Goal: Transaction & Acquisition: Purchase product/service

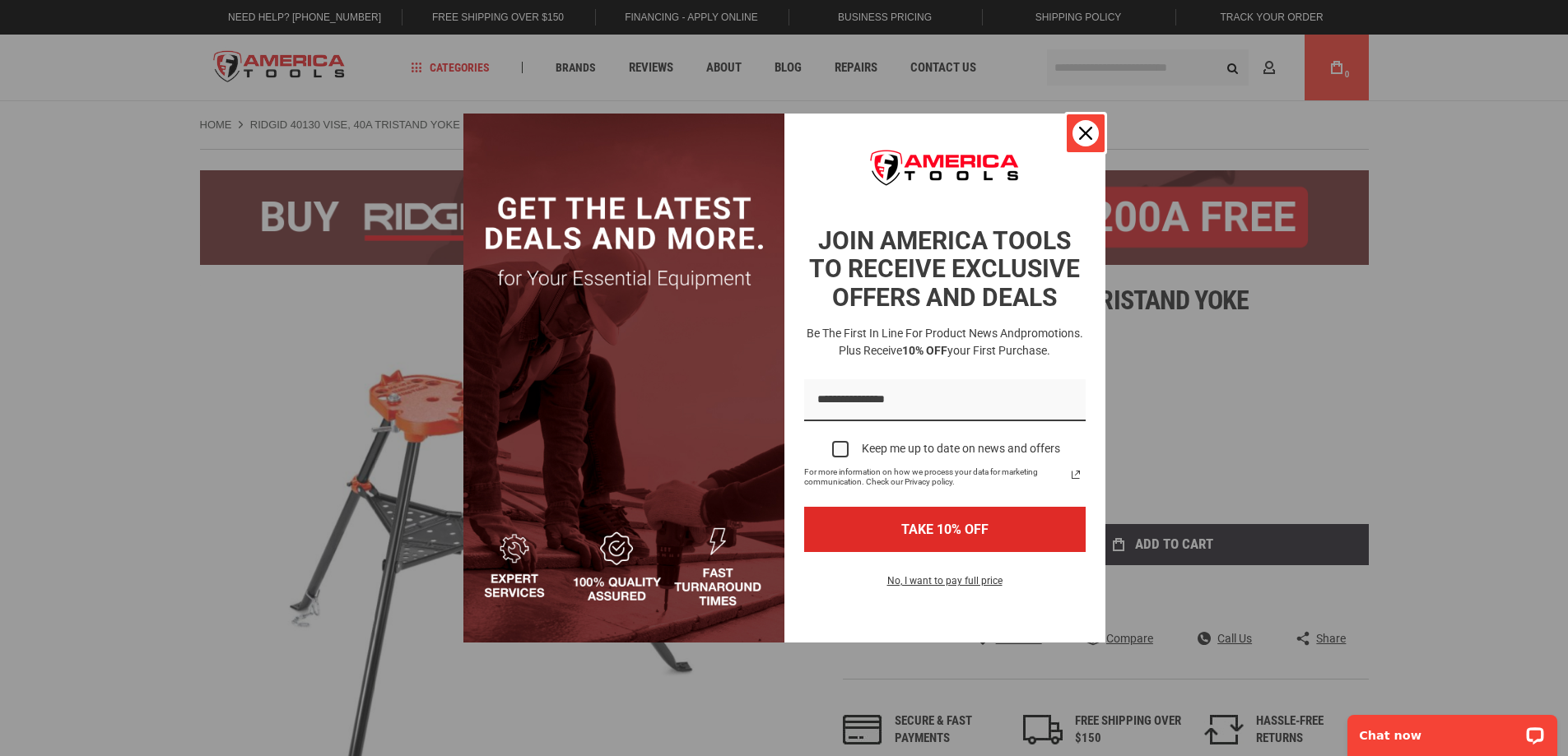
click at [1083, 141] on div "Close" at bounding box center [1086, 133] width 26 height 26
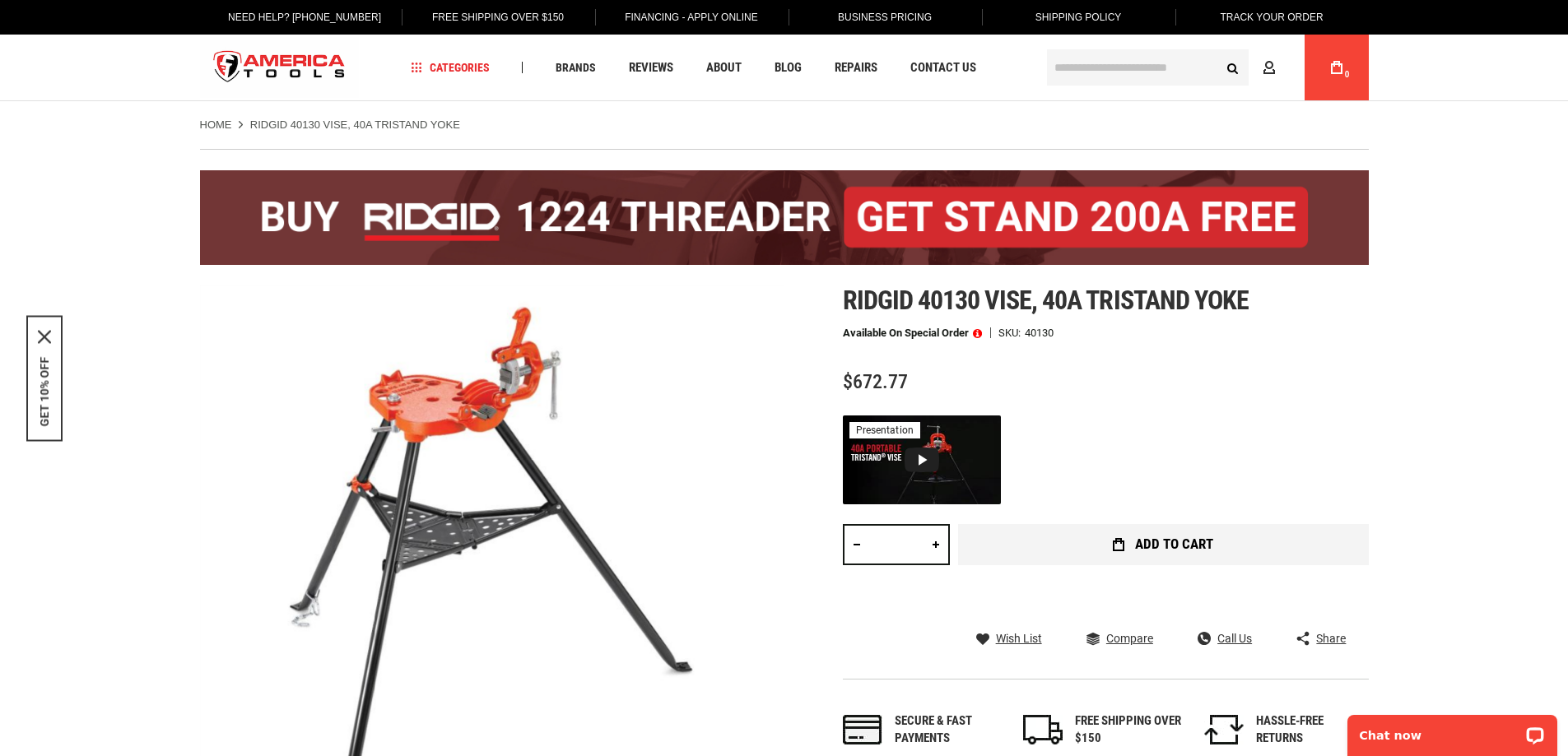
click at [1097, 536] on button "Add to Cart" at bounding box center [1164, 544] width 411 height 41
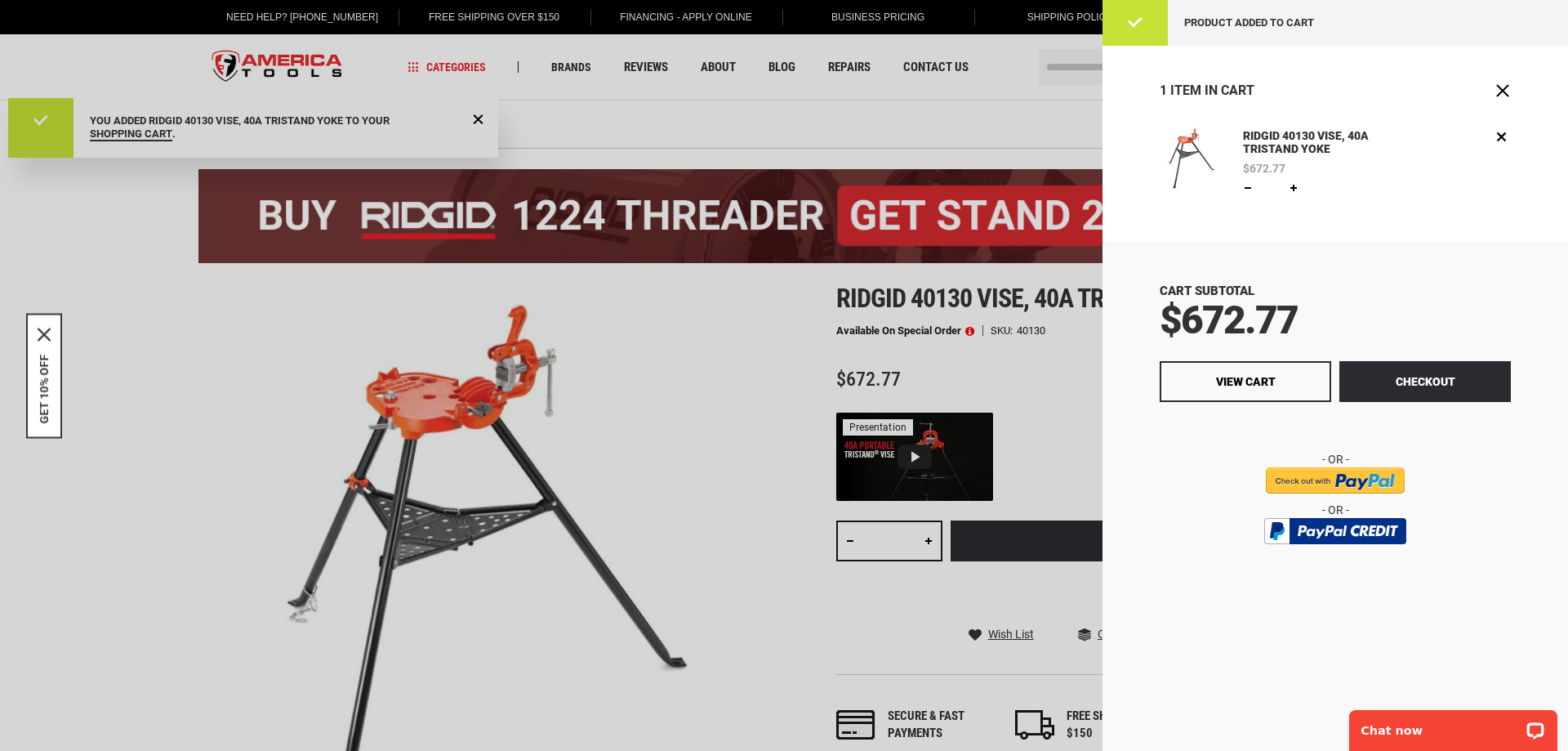
click at [793, 125] on div at bounding box center [784, 376] width 1568 height 751
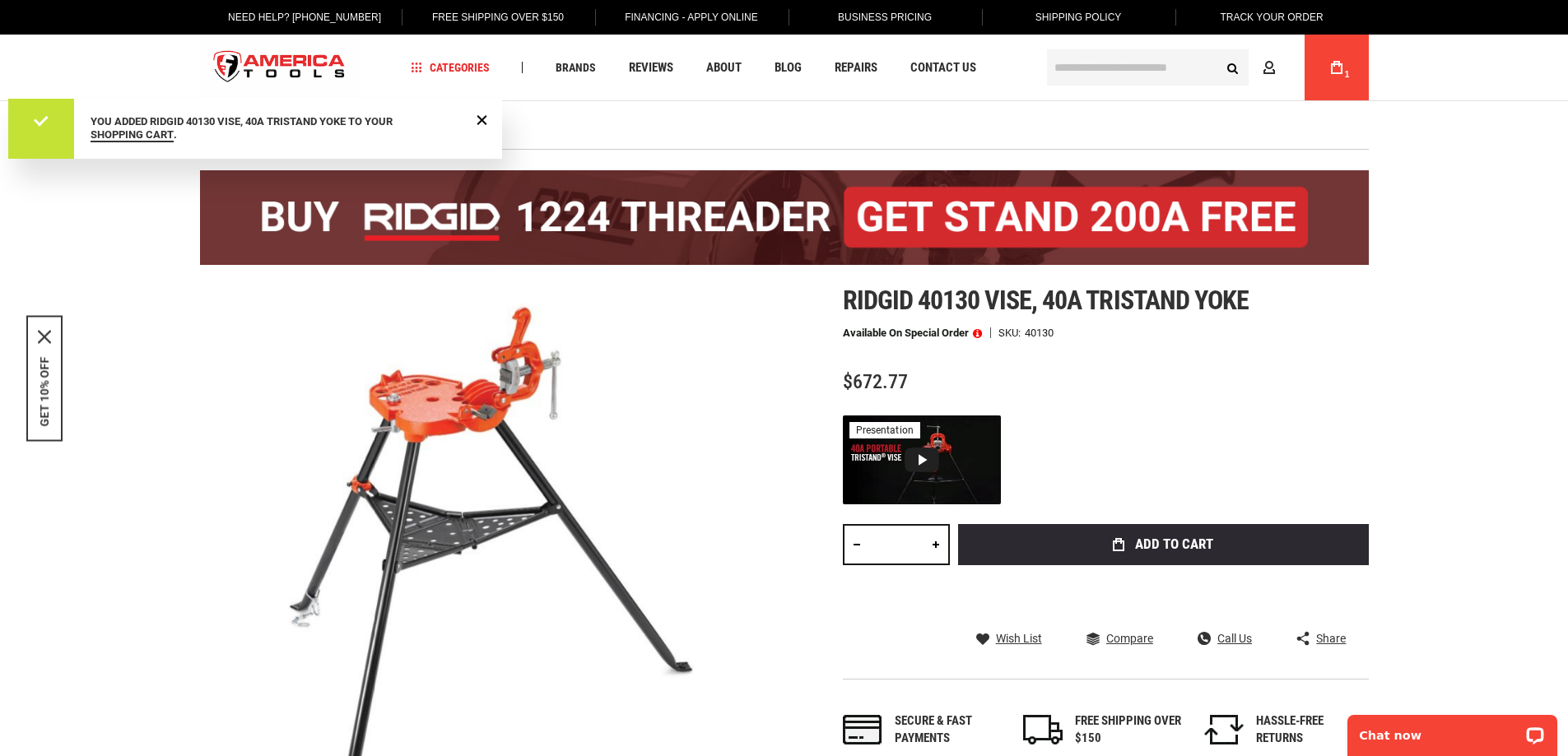
click at [772, 130] on body "The store will not work correctly in the case when cookies are disabled. Langua…" at bounding box center [784, 378] width 1568 height 756
click at [481, 123] on span "Close Message" at bounding box center [482, 120] width 12 height 12
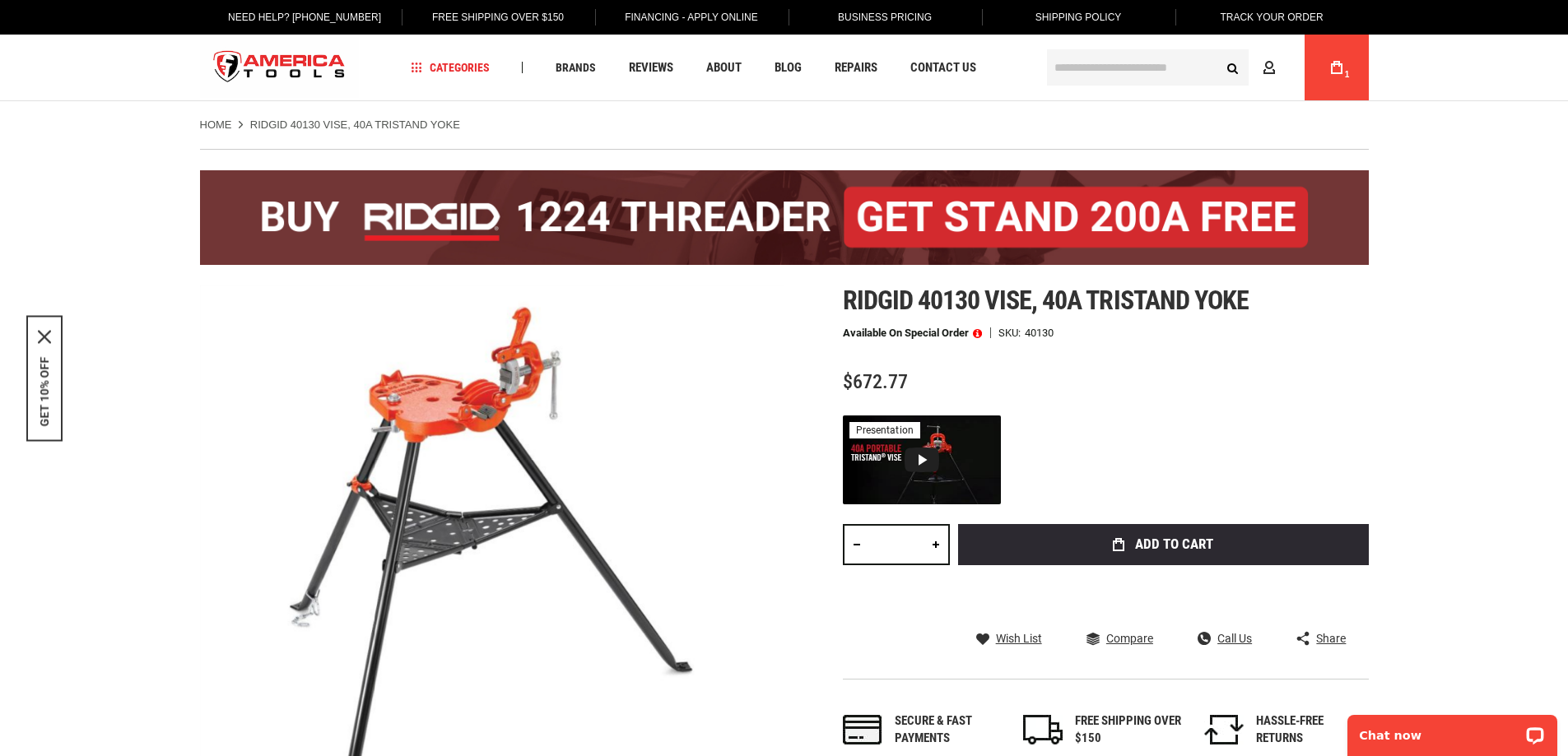
click at [519, 127] on ul "Home RIDGID 40130 VISE, 40A TRISTAND YOKE" at bounding box center [784, 124] width 1169 height 15
click at [1157, 69] on input "text" at bounding box center [1148, 66] width 201 height 36
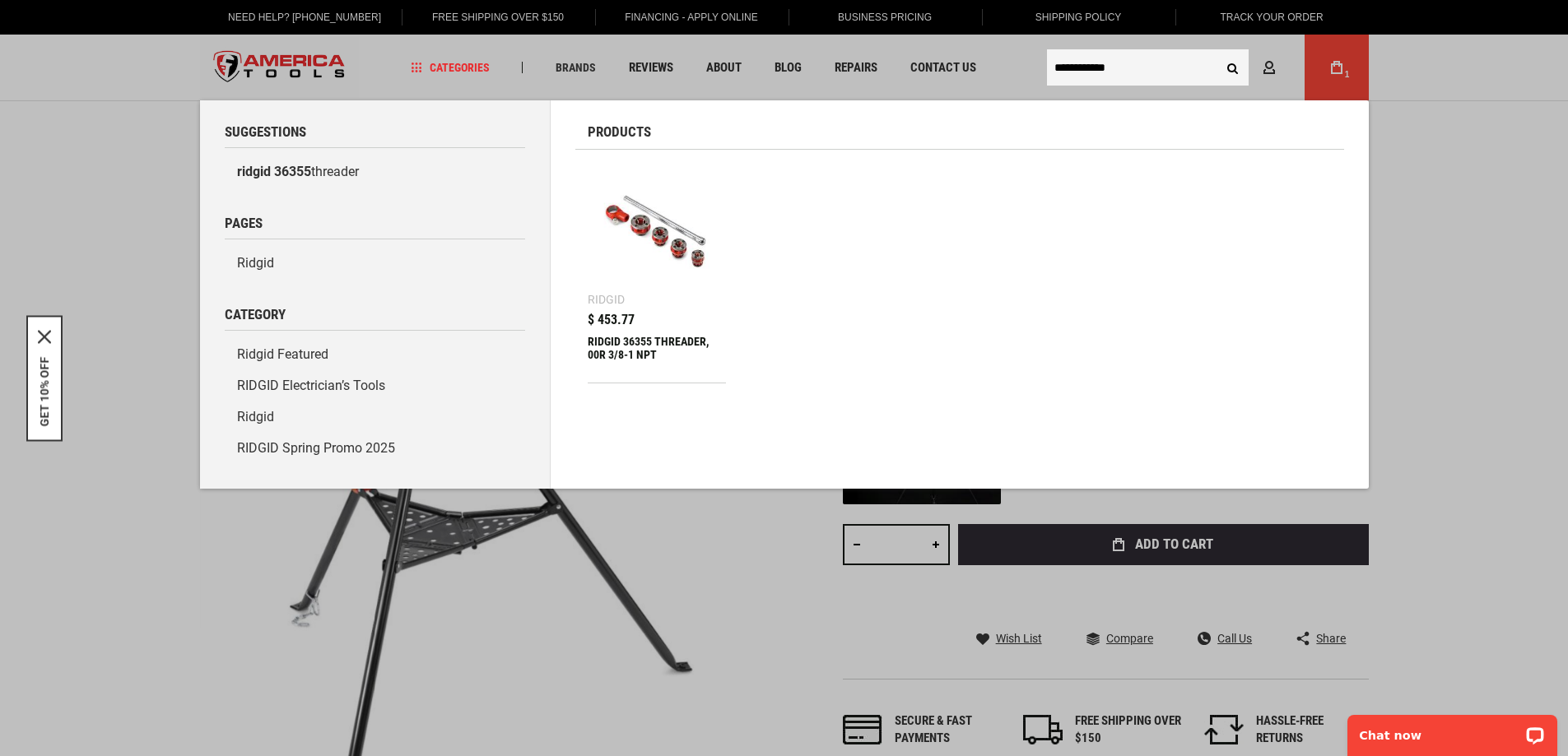
type input "**********"
click at [646, 254] on img at bounding box center [657, 232] width 123 height 122
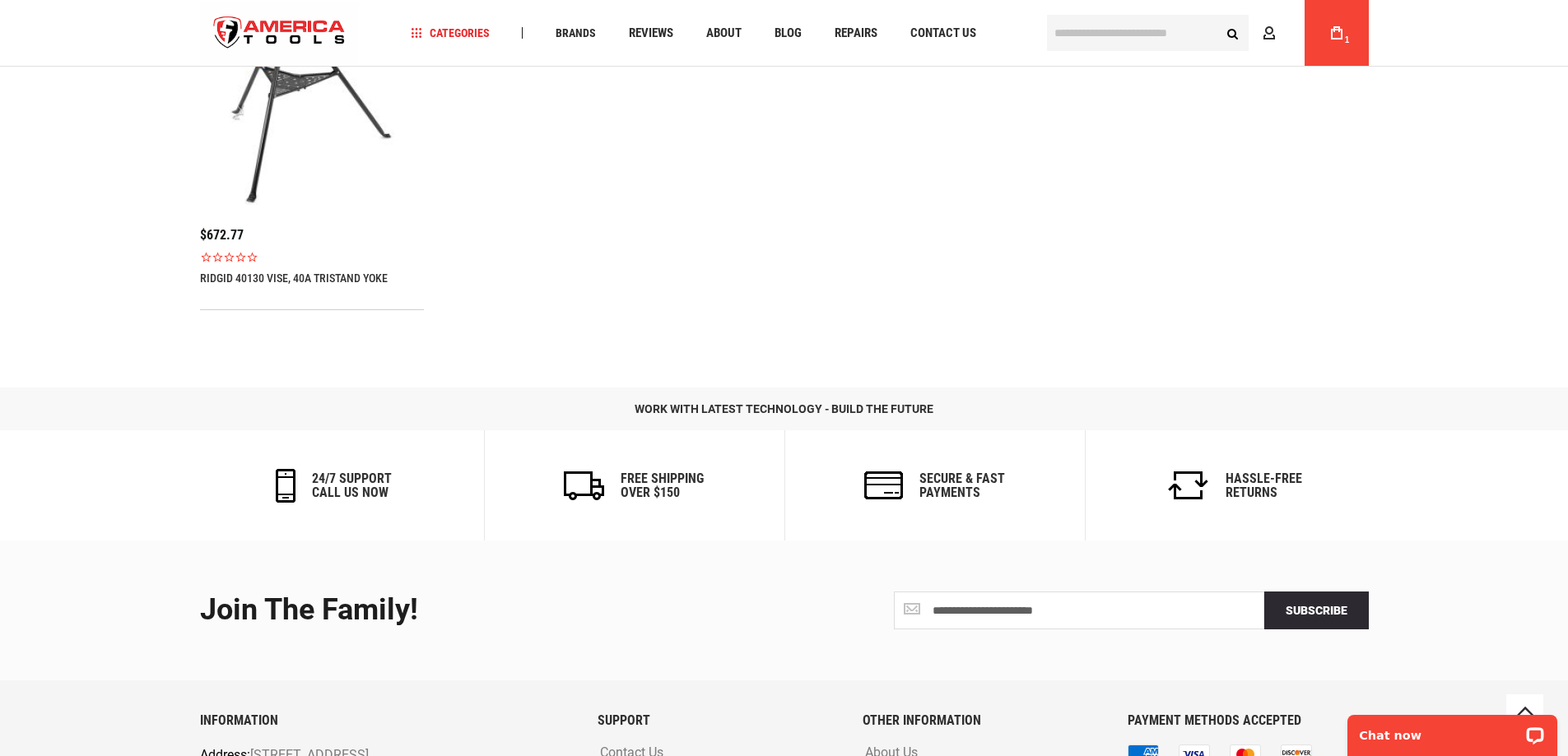
scroll to position [2748, 0]
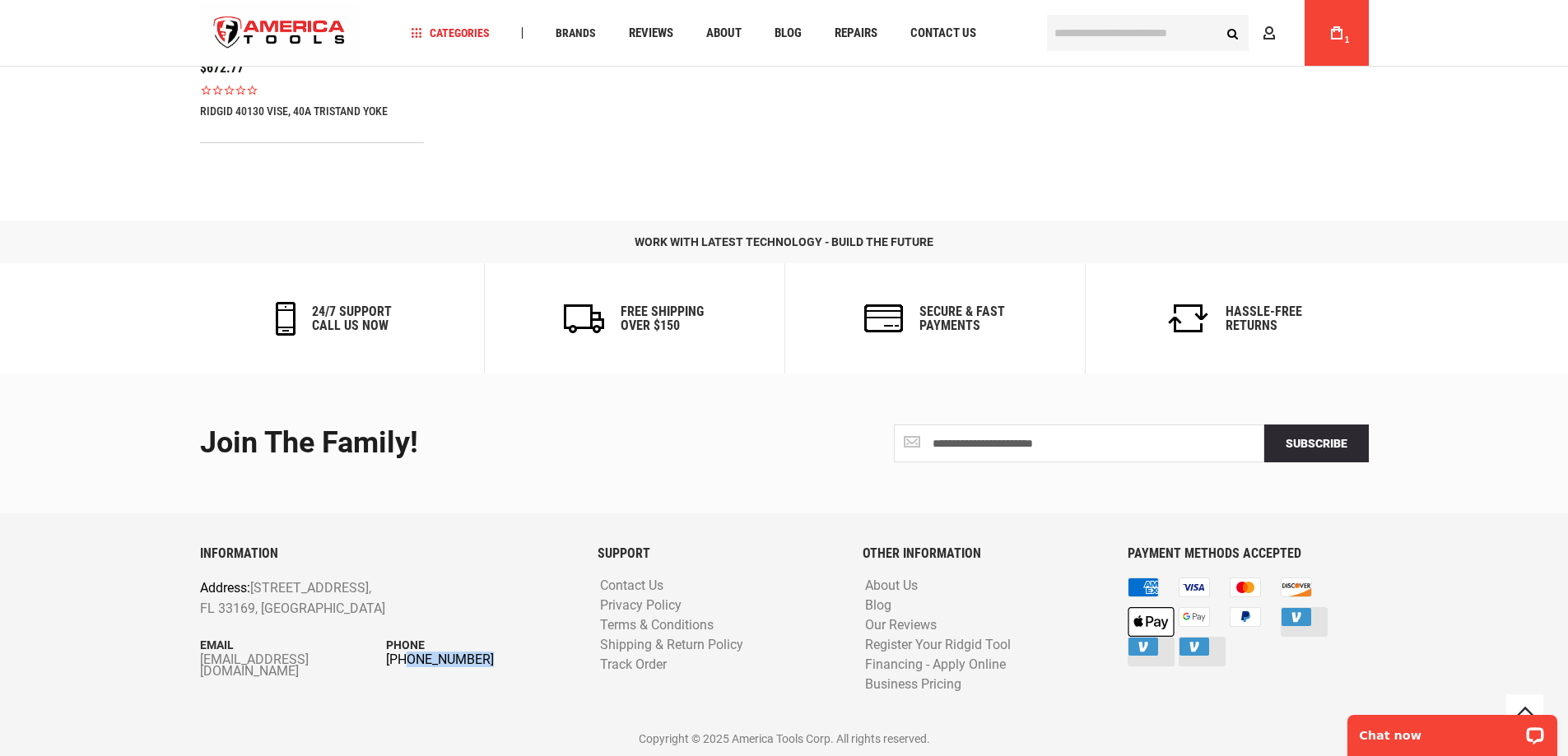
drag, startPoint x: 493, startPoint y: 666, endPoint x: 405, endPoint y: 664, distance: 88.0
click at [405, 664] on div "INFORMATION Address: [STREET_ADDRESS] Email [EMAIL_ADDRESS][DOMAIN_NAME] Phone …" at bounding box center [386, 634] width 397 height 175
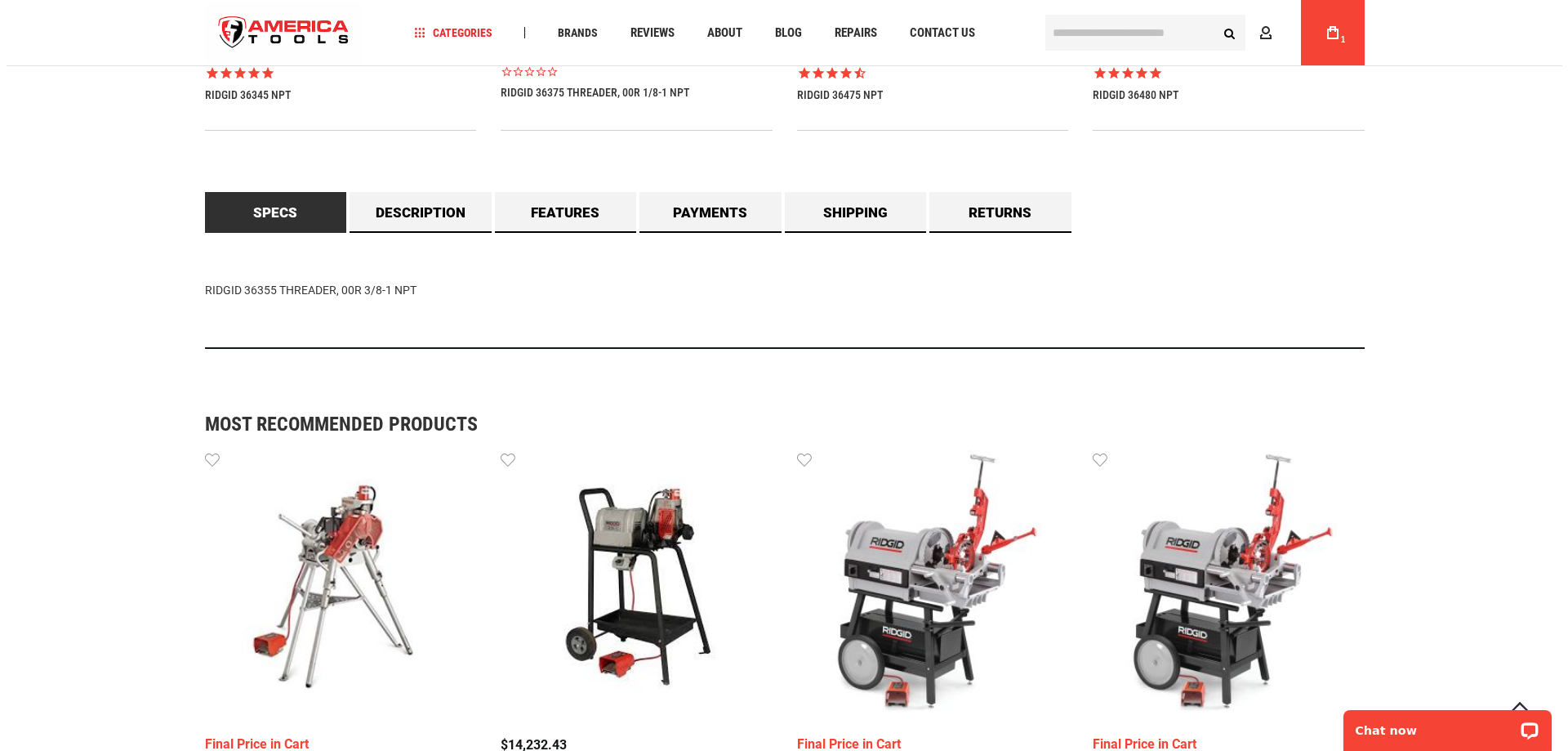
scroll to position [1176, 0]
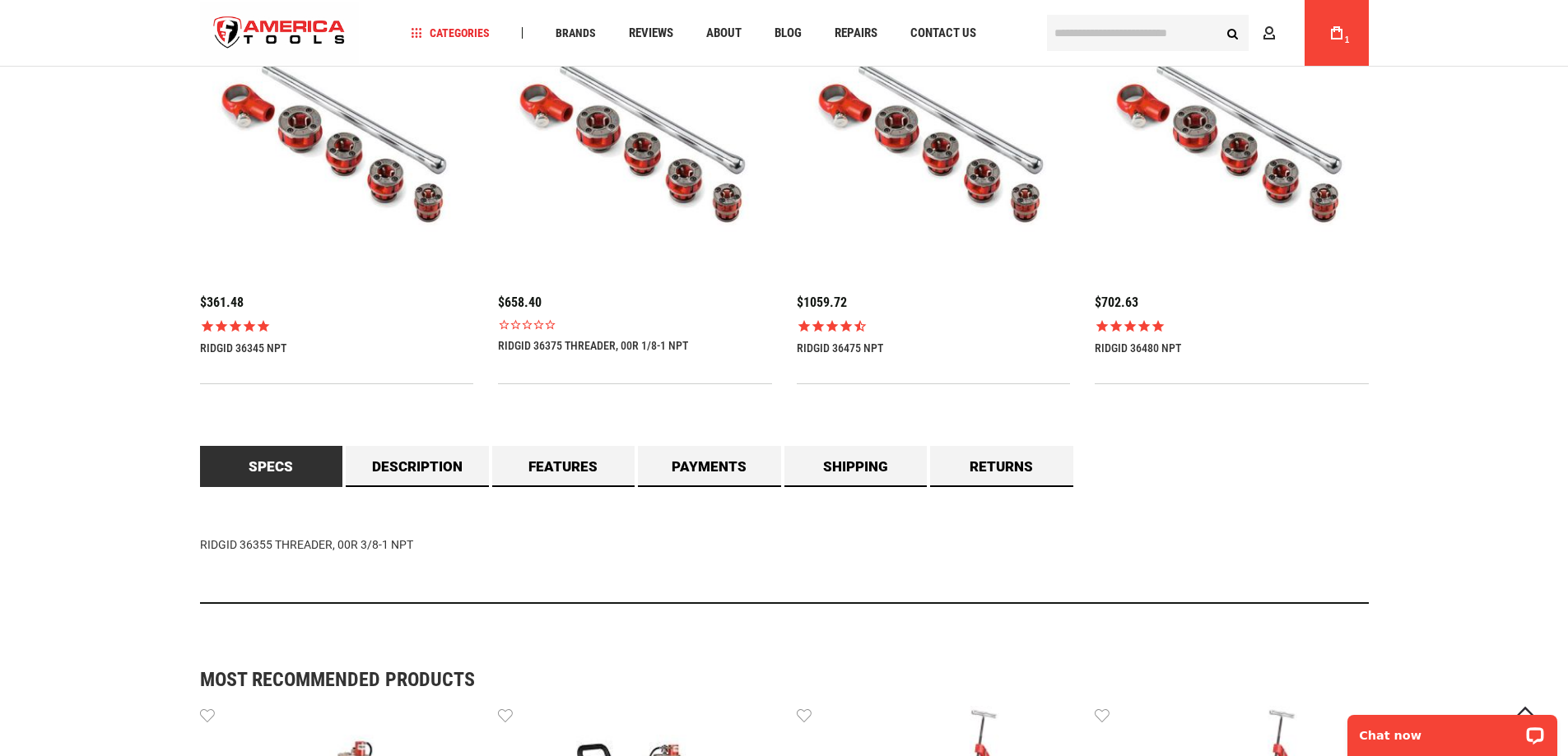
click at [1344, 34] on link "My Cart 1" at bounding box center [1337, 32] width 32 height 66
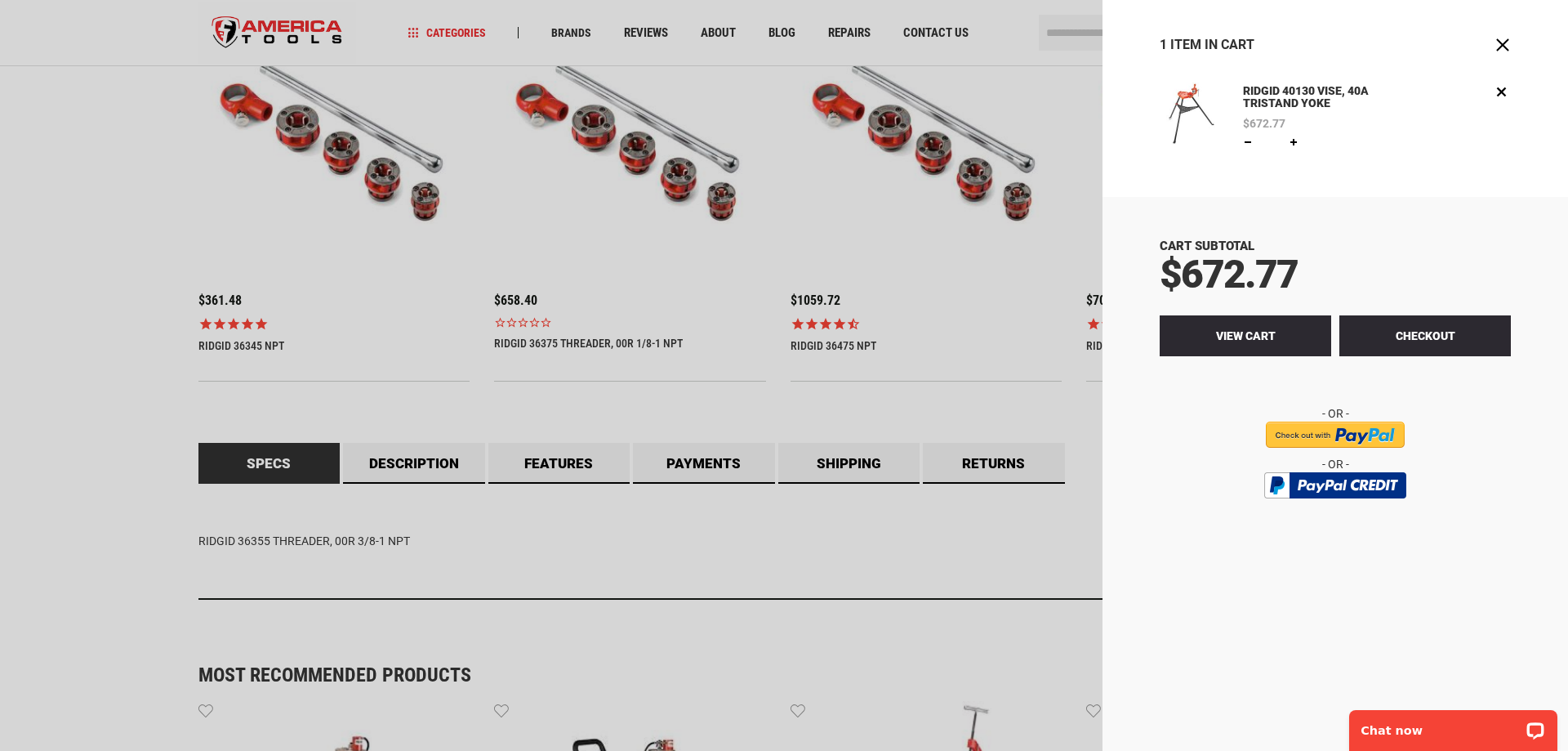
click at [1234, 334] on span "View Cart" at bounding box center [1246, 336] width 60 height 13
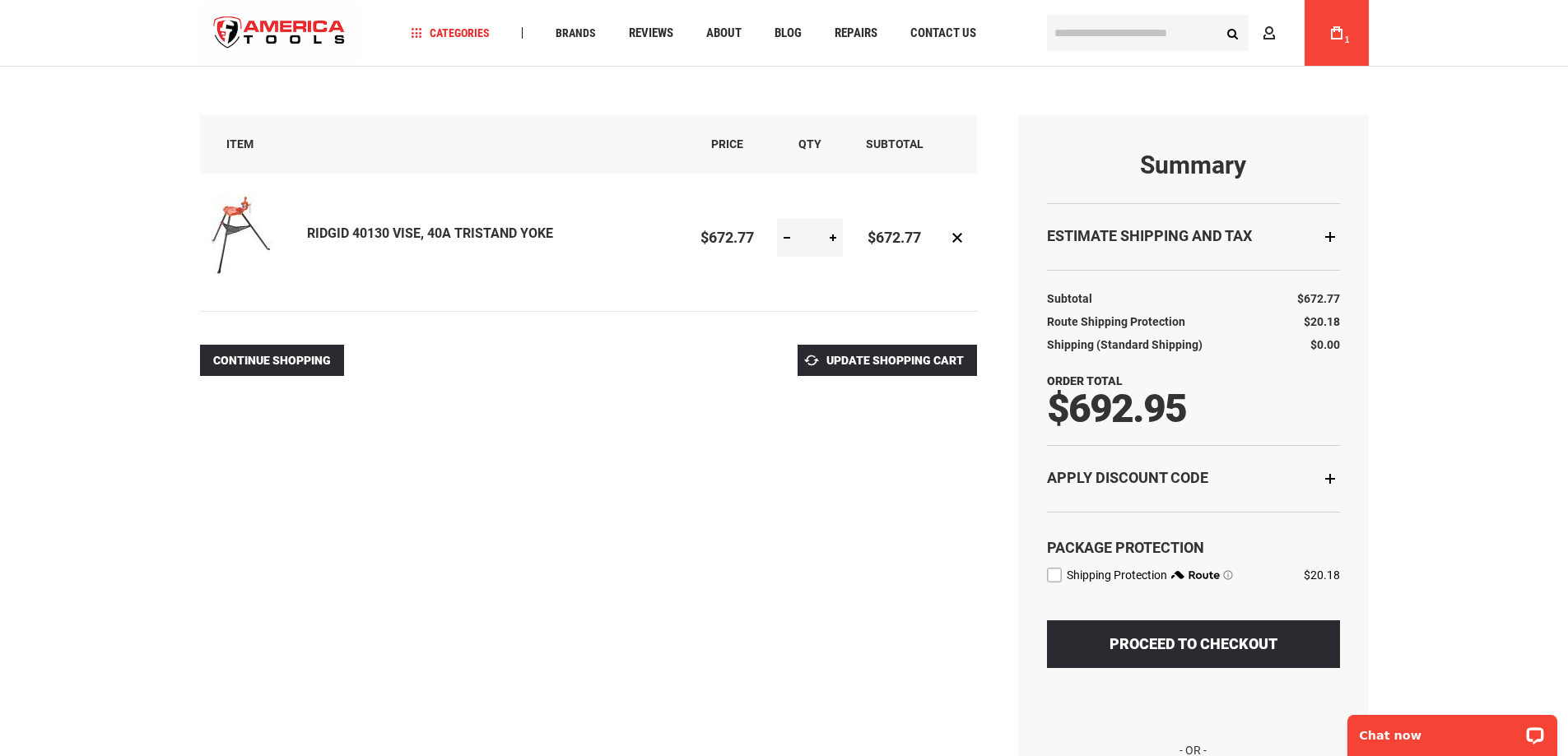
scroll to position [164, 0]
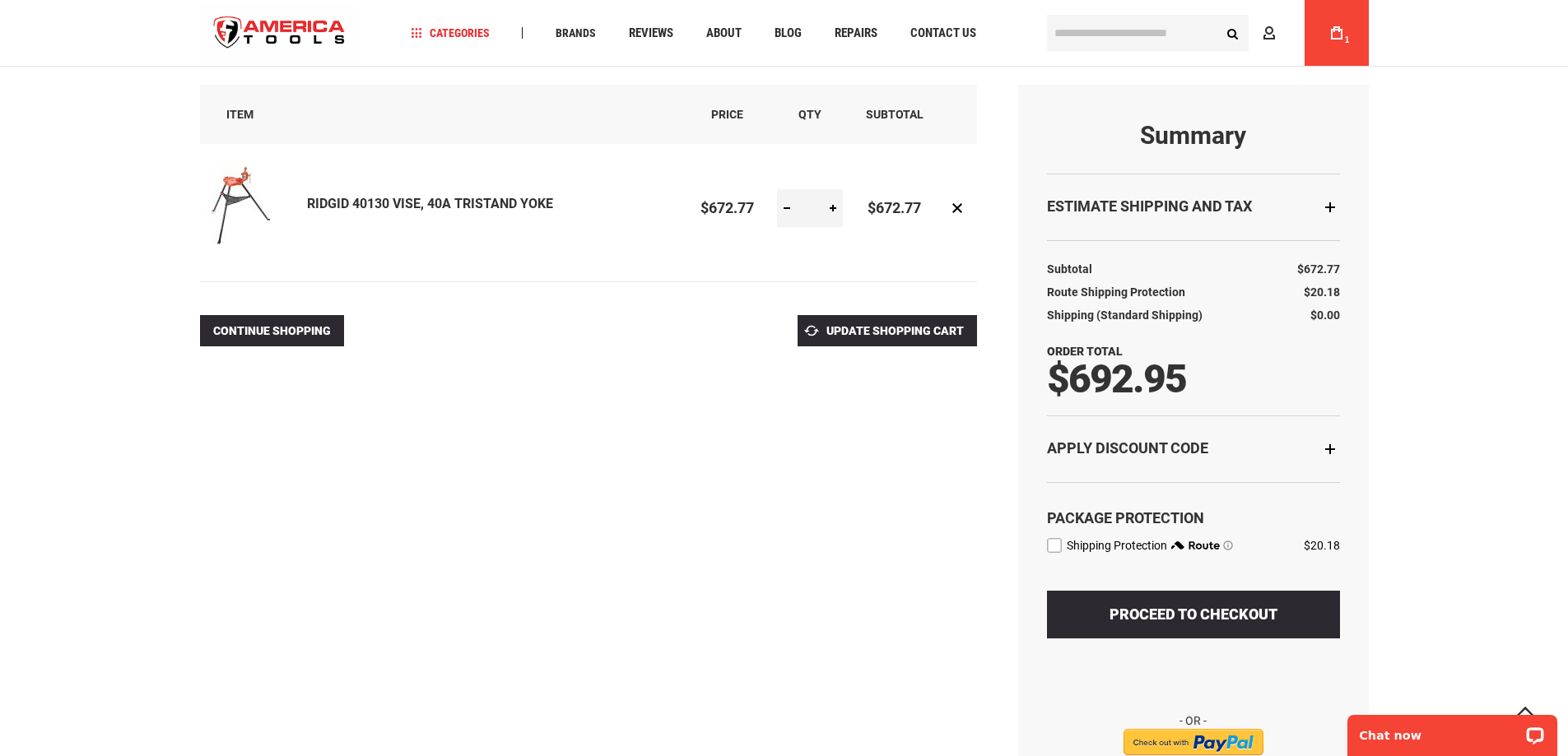
click at [1058, 545] on label "route shipping protection selector element" at bounding box center [1054, 545] width 15 height 15
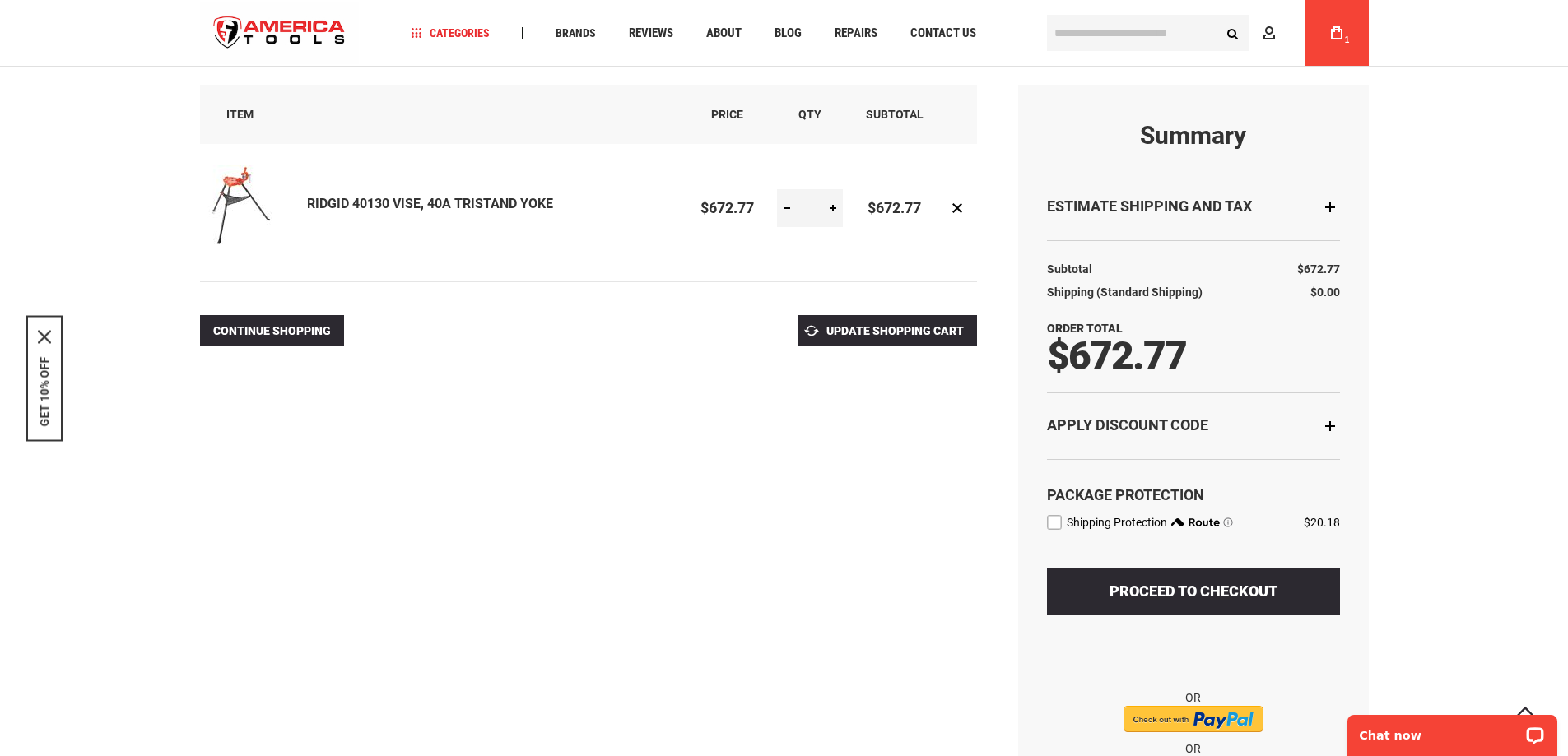
click at [1336, 207] on div "Estimate Shipping and Tax" at bounding box center [1193, 206] width 293 height 66
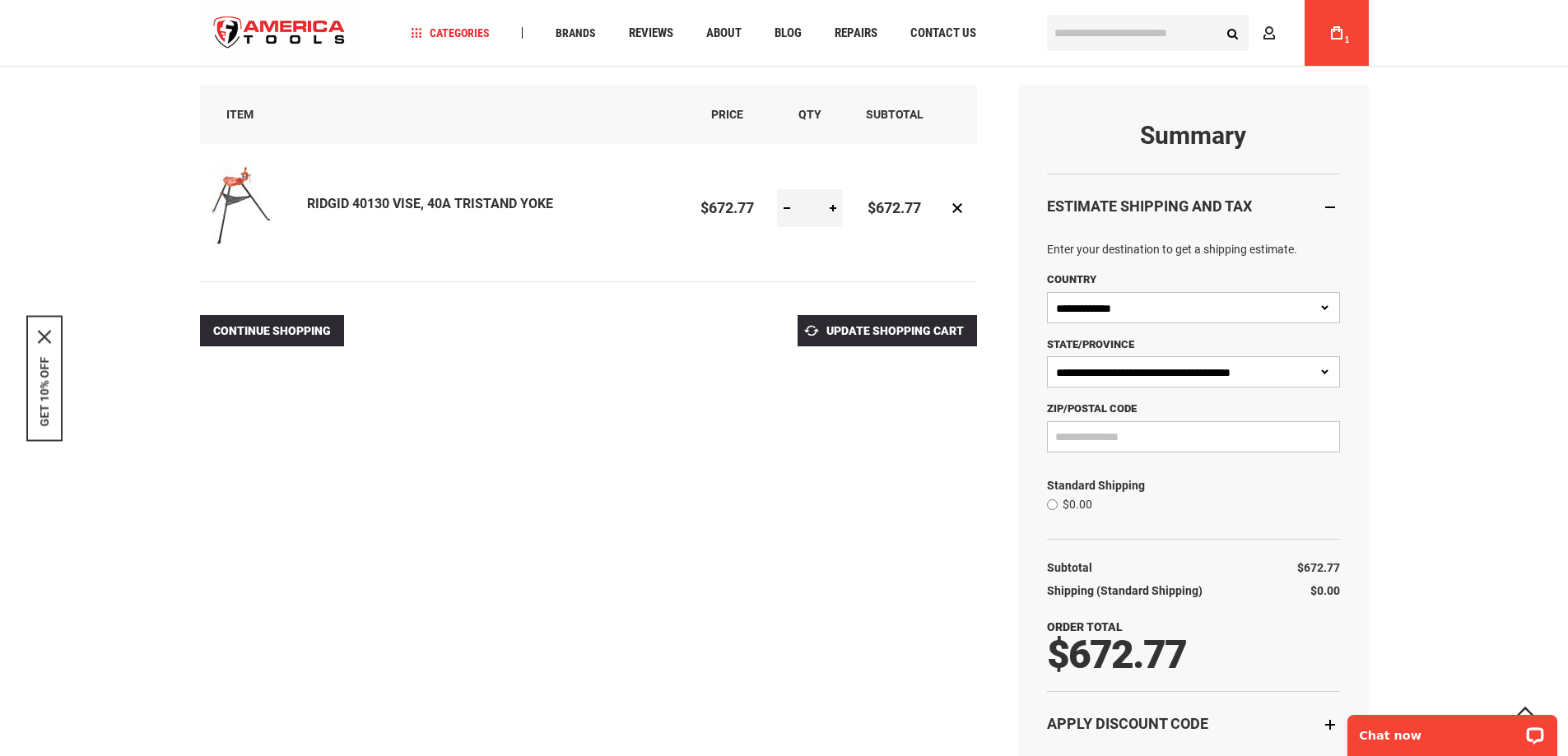
click at [1172, 367] on select "**********" at bounding box center [1193, 372] width 293 height 32
select select "**"
click at [1047, 356] on select "**********" at bounding box center [1193, 372] width 293 height 32
click at [1157, 444] on body "Please wait... The store will not work correctly in the case when cookies are d…" at bounding box center [784, 214] width 1568 height 756
type input "*****"
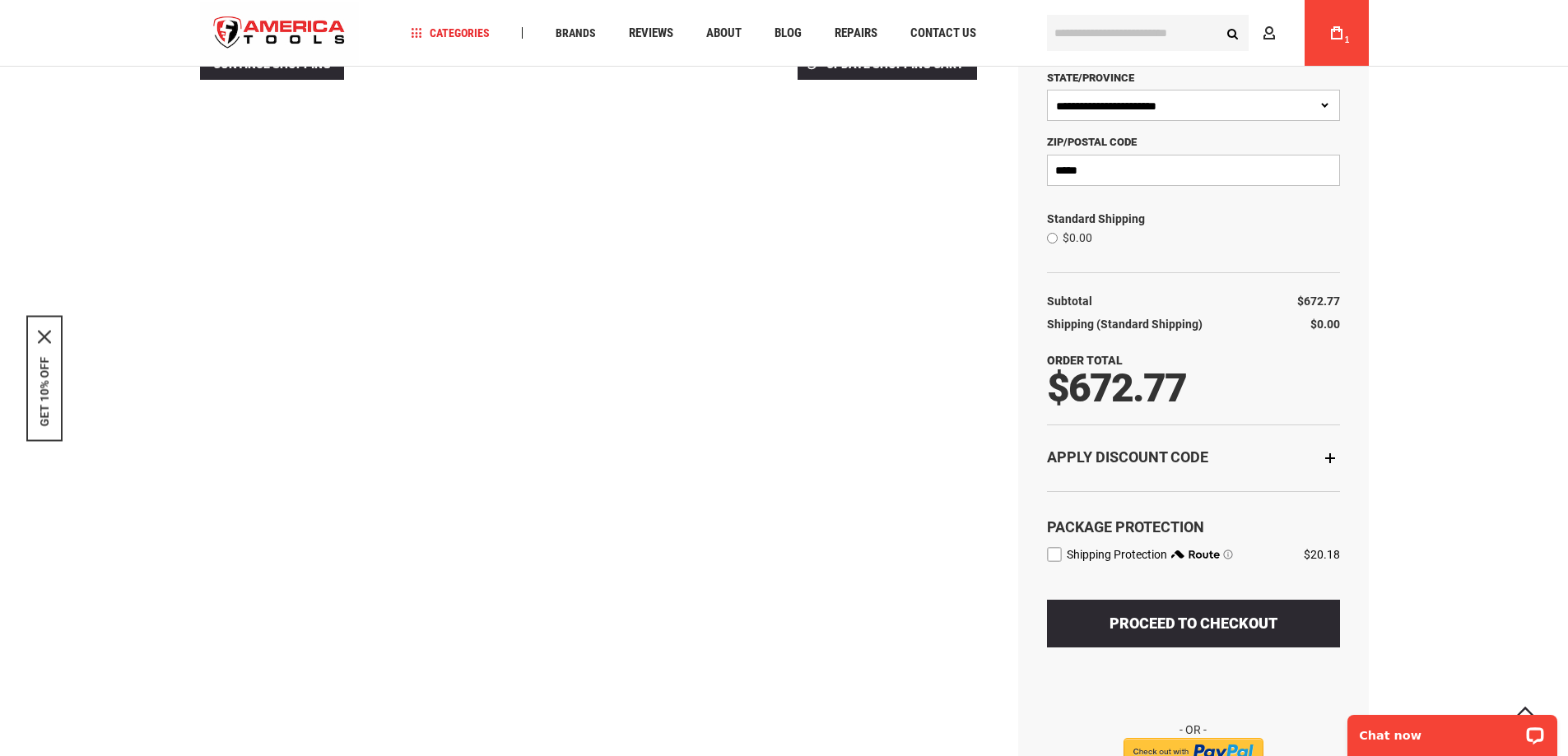
scroll to position [494, 0]
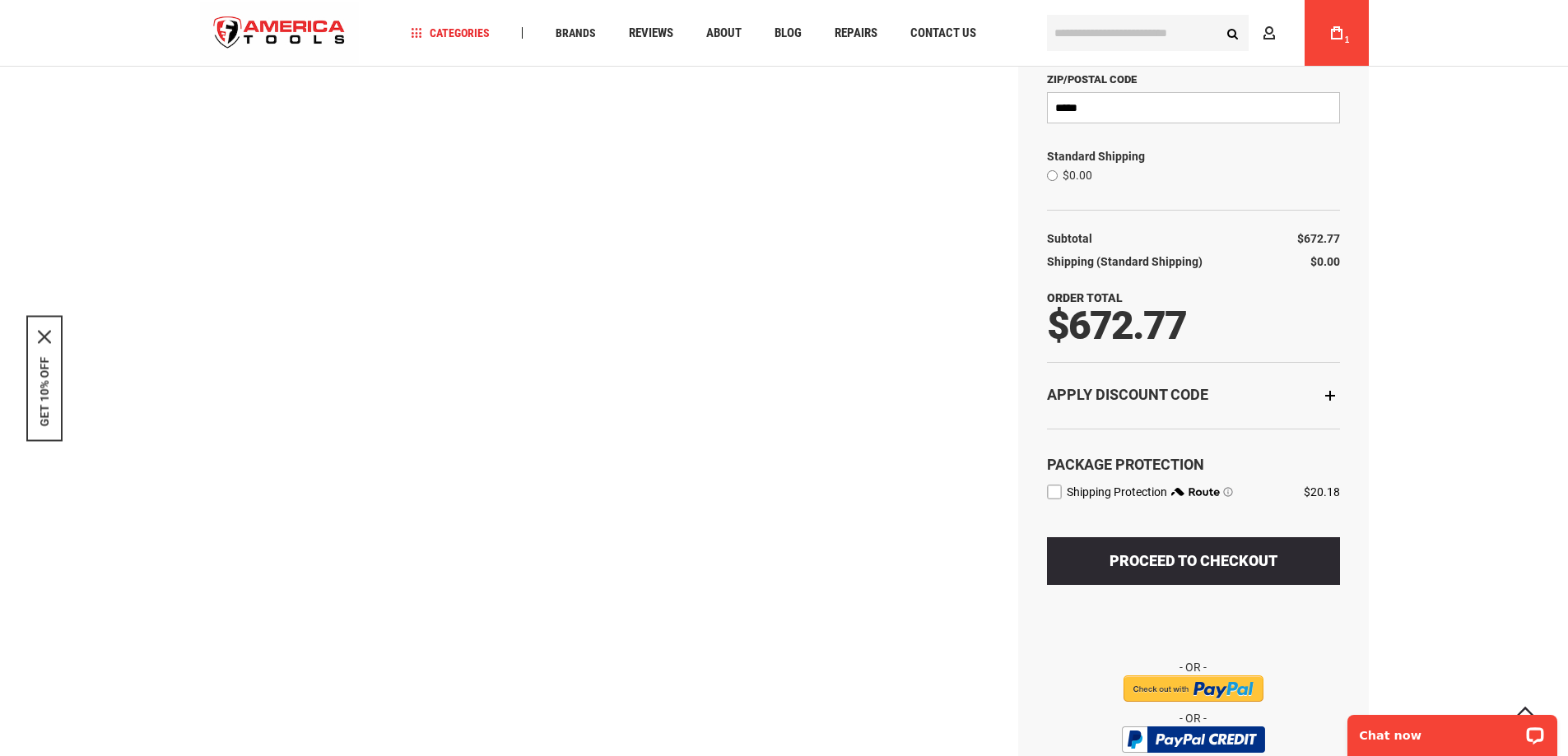
click at [1055, 491] on label "route shipping protection selector element" at bounding box center [1054, 492] width 15 height 15
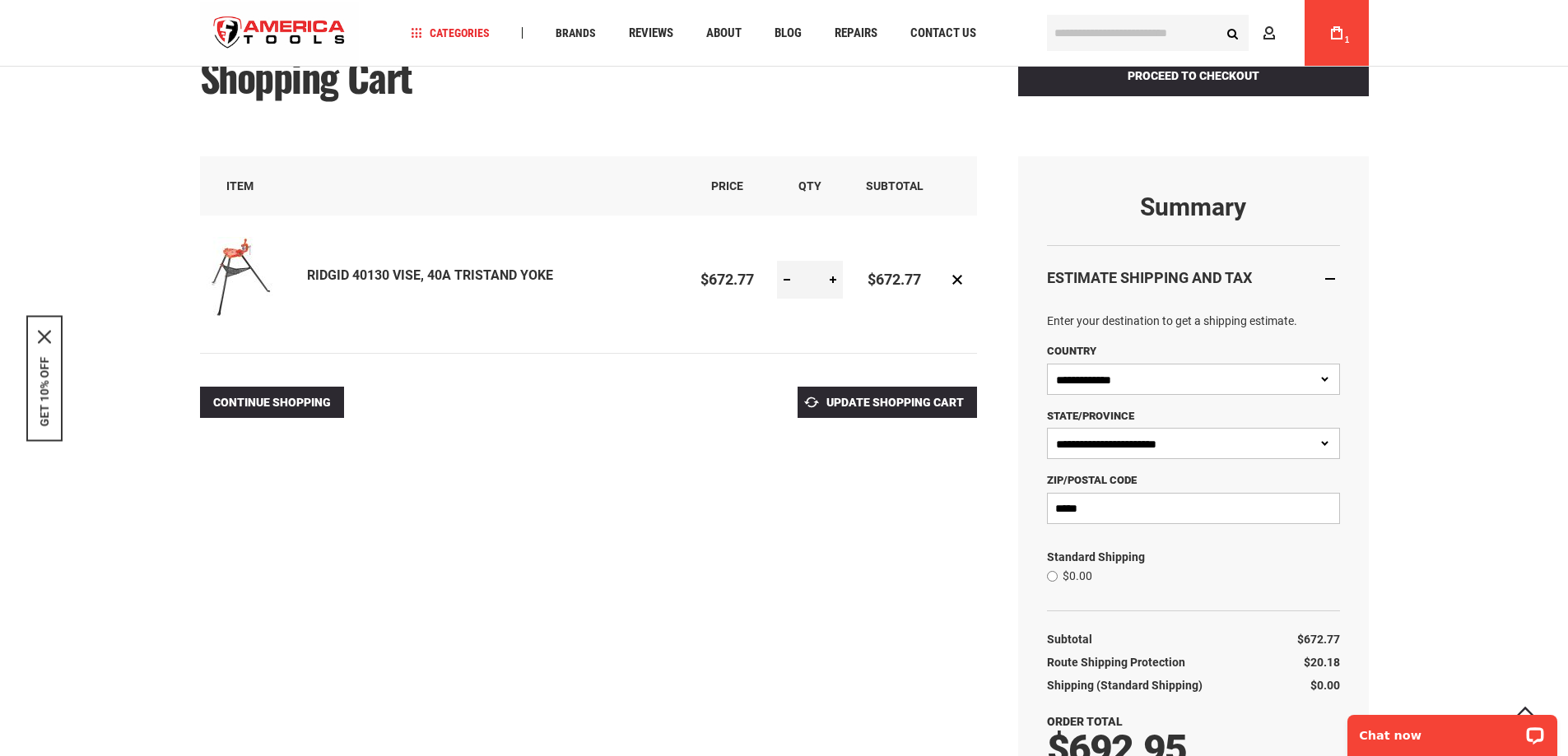
scroll to position [164, 0]
